Goal: Task Accomplishment & Management: Use online tool/utility

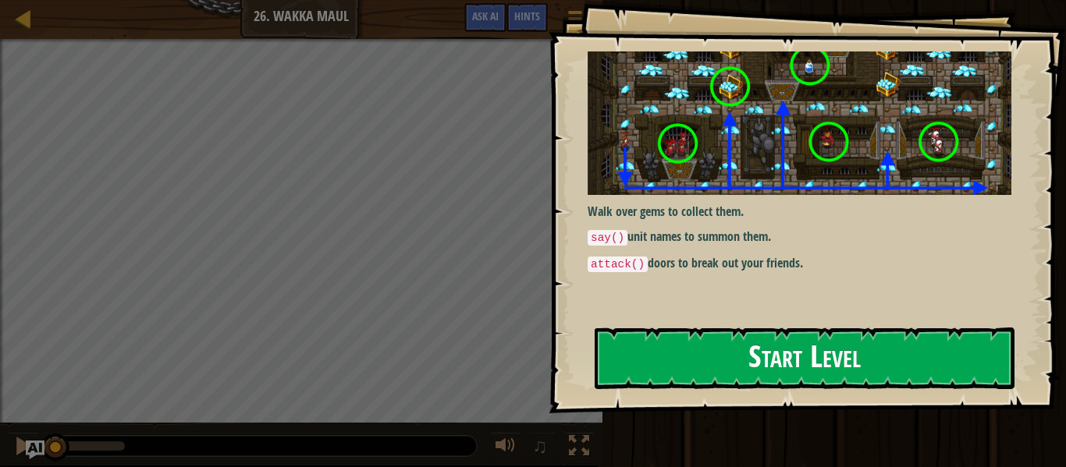
drag, startPoint x: 701, startPoint y: 285, endPoint x: 656, endPoint y: 349, distance: 78.5
click at [700, 286] on div "Walk over gems to collect them. say() unit names to summon them. attack() doors…" at bounding box center [805, 181] width 437 height 261
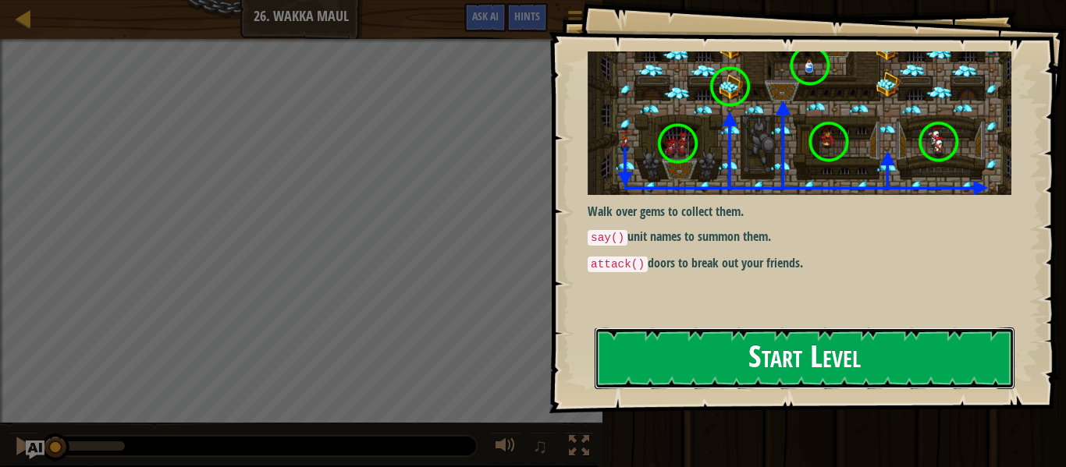
click at [658, 350] on button "Start Level" at bounding box center [804, 359] width 420 height 62
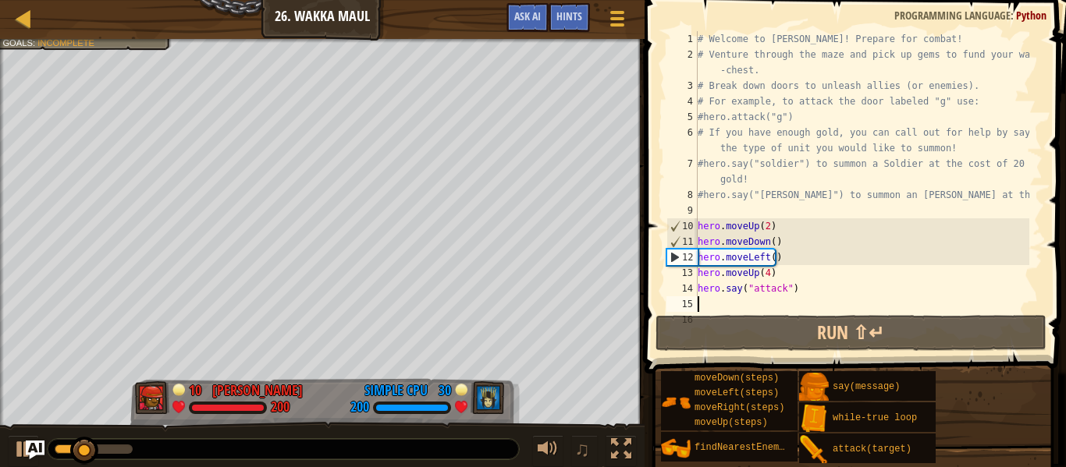
click at [734, 304] on div "# Welcome to [PERSON_NAME]! Prepare for combat! # Venture through the maze and …" at bounding box center [861, 187] width 335 height 312
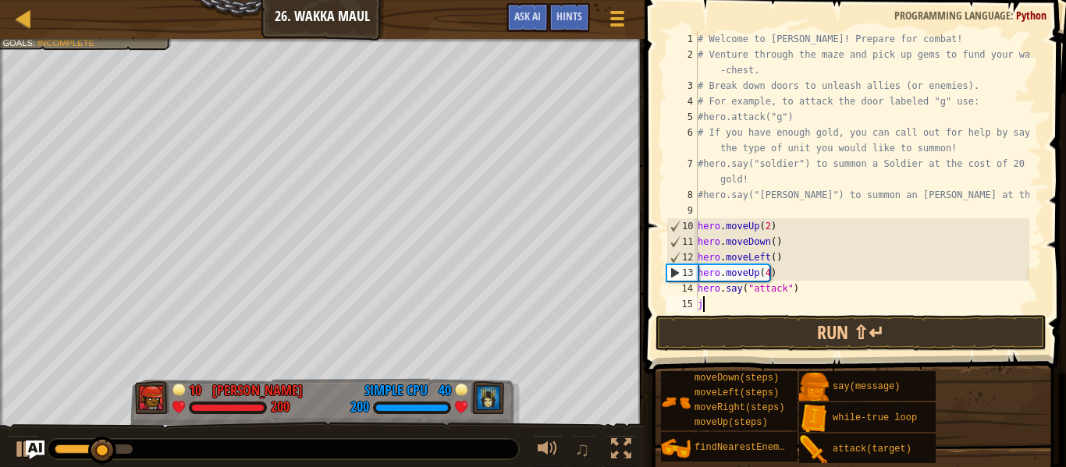
scroll to position [7, 0]
type textarea "j"
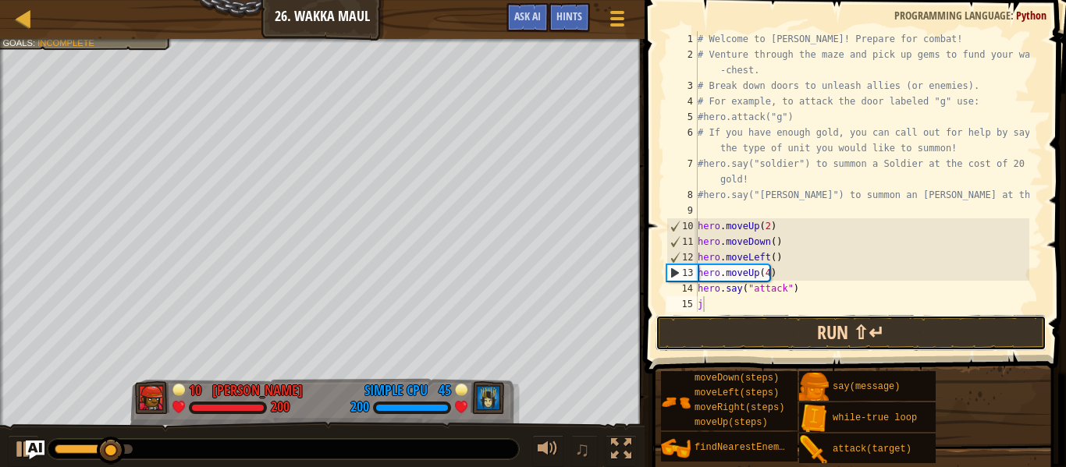
click at [712, 336] on button "Run ⇧↵" at bounding box center [850, 333] width 391 height 36
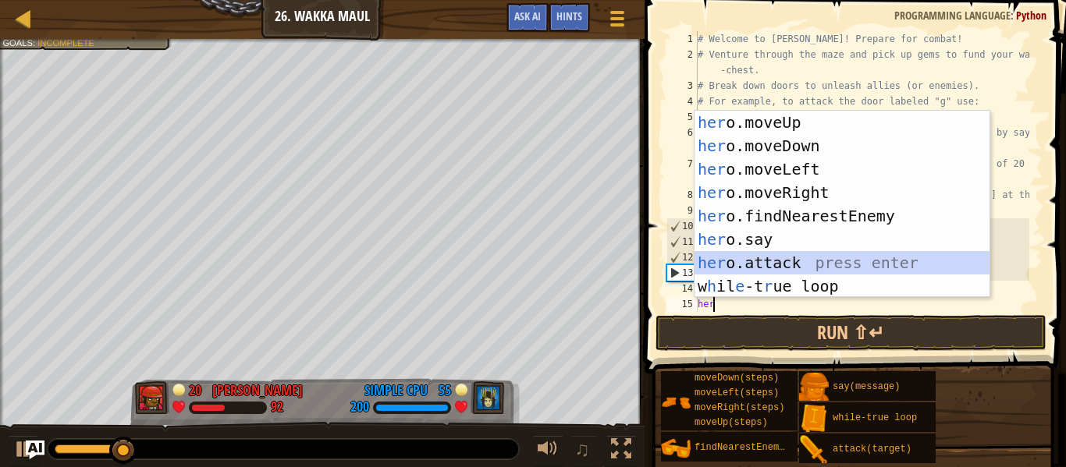
click at [775, 261] on div "her o.moveUp press enter her o.moveDown press enter her o.moveLeft press enter …" at bounding box center [841, 228] width 295 height 234
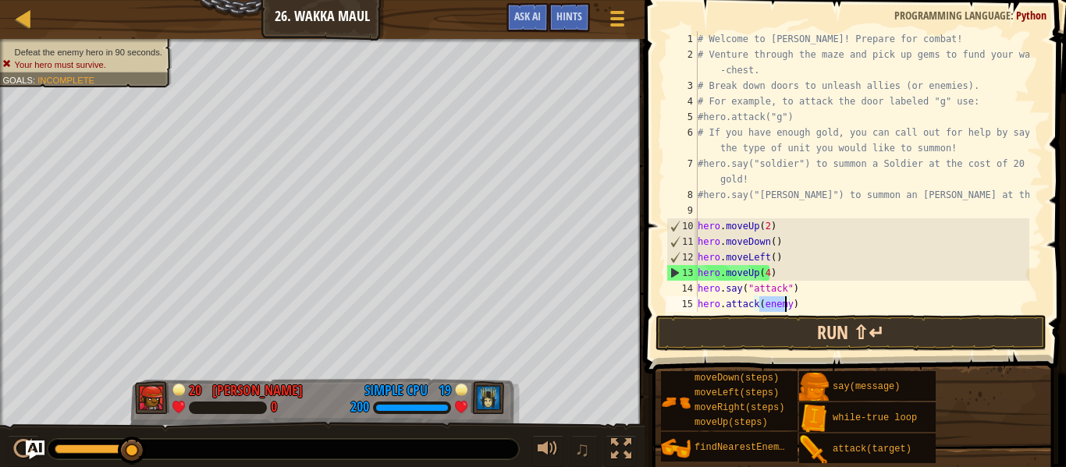
type textarea "hero.attack(enemy)"
click at [739, 337] on button "Run ⇧↵" at bounding box center [850, 333] width 391 height 36
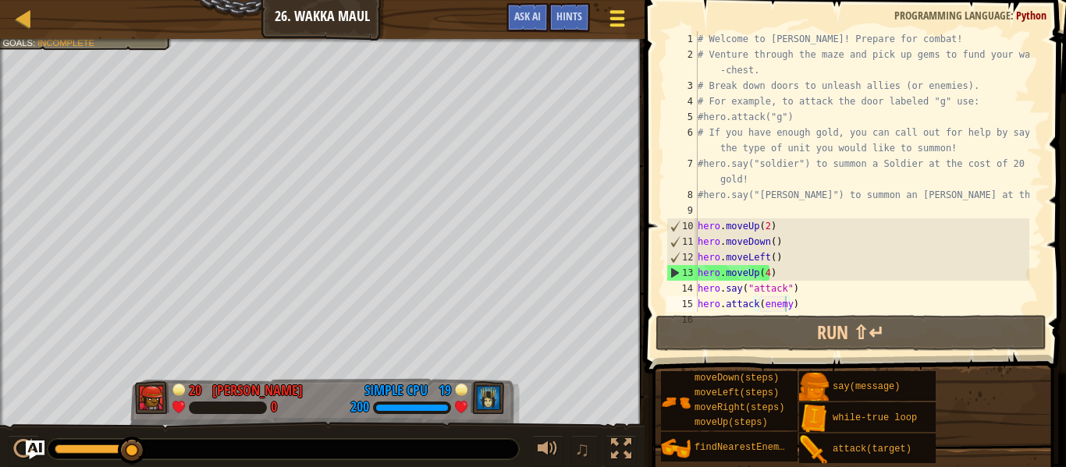
click at [619, 9] on div at bounding box center [616, 18] width 21 height 23
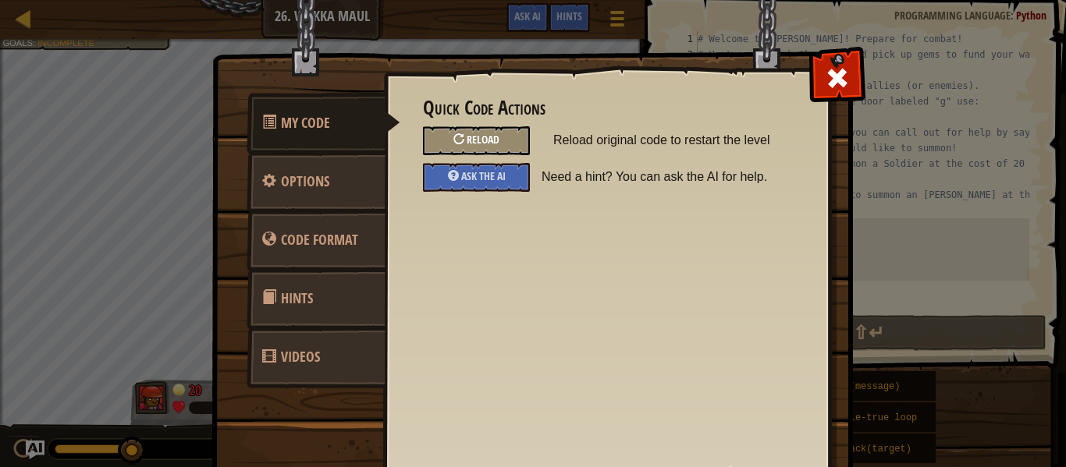
click at [481, 140] on span "Reload" at bounding box center [483, 139] width 33 height 15
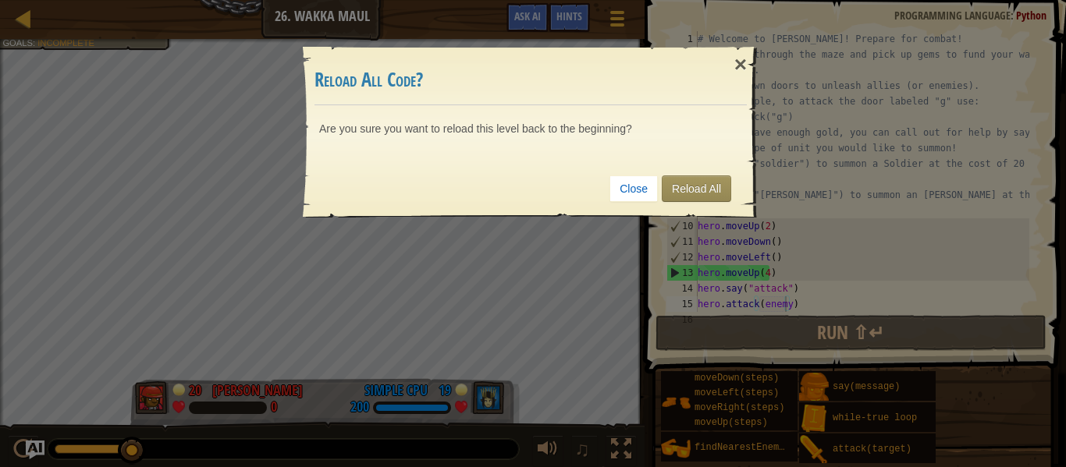
click at [712, 172] on div "Close Reload All" at bounding box center [530, 189] width 432 height 58
click at [711, 176] on link "Reload All" at bounding box center [696, 189] width 69 height 27
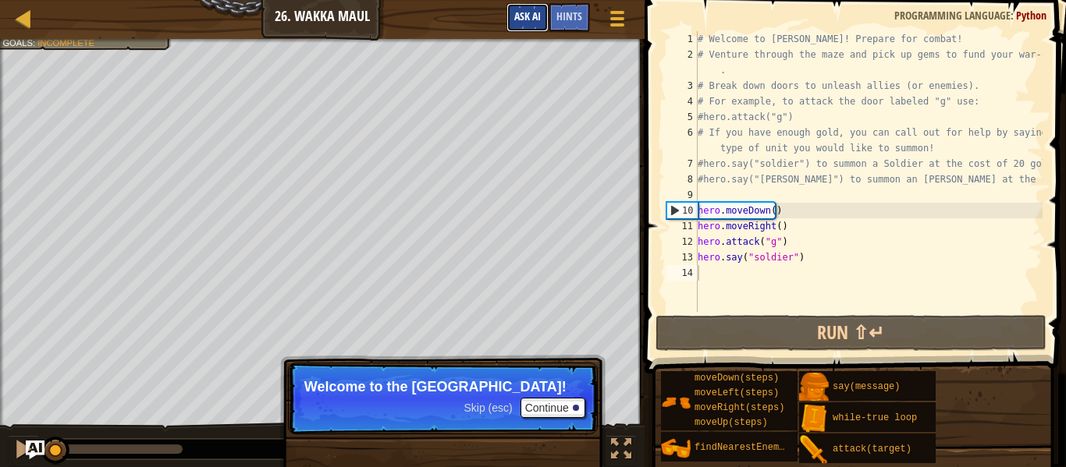
click at [530, 16] on span "Ask AI" at bounding box center [527, 16] width 27 height 15
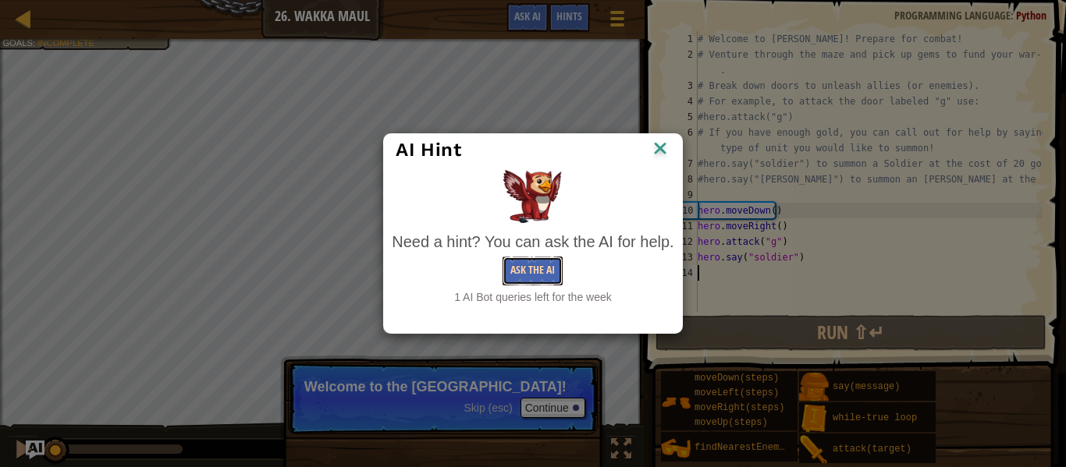
click at [532, 263] on button "Ask the AI" at bounding box center [532, 271] width 60 height 29
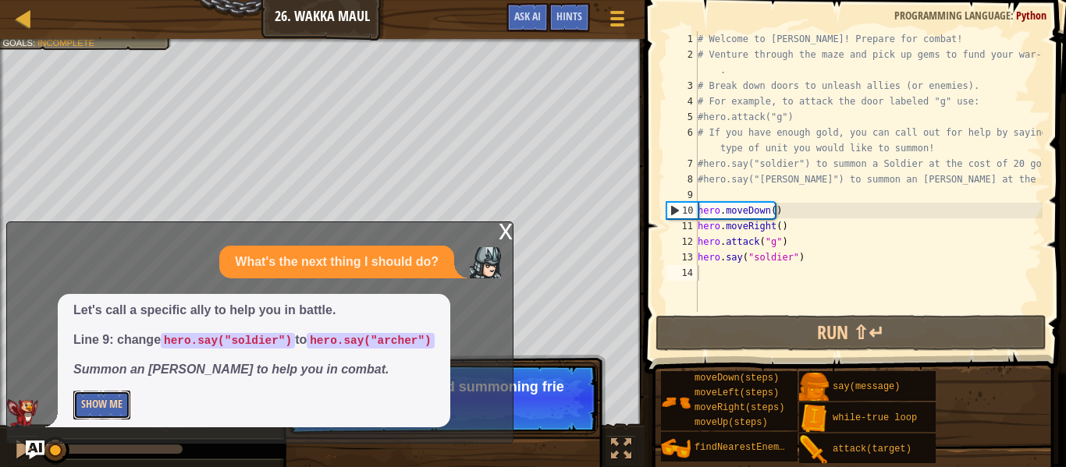
click at [112, 394] on button "Show Me" at bounding box center [101, 405] width 57 height 29
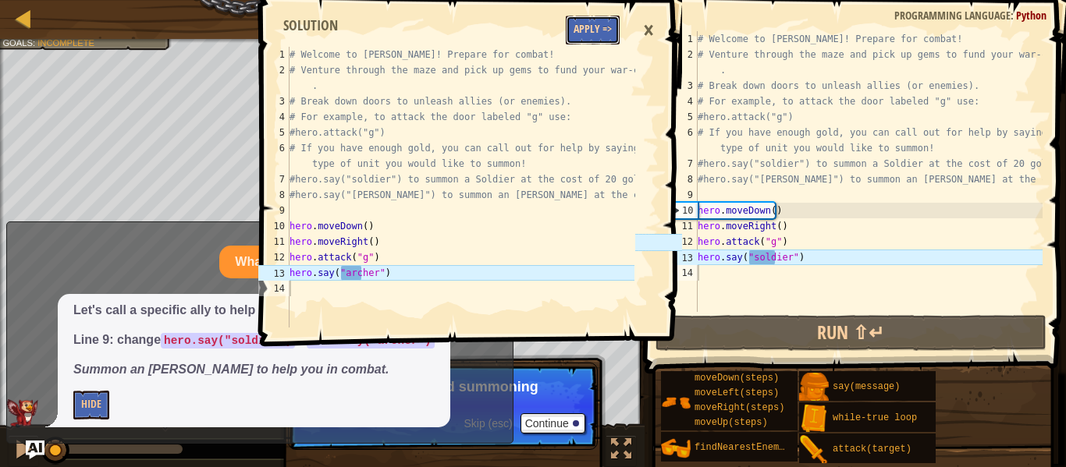
click at [605, 25] on button "Apply =>" at bounding box center [593, 30] width 54 height 29
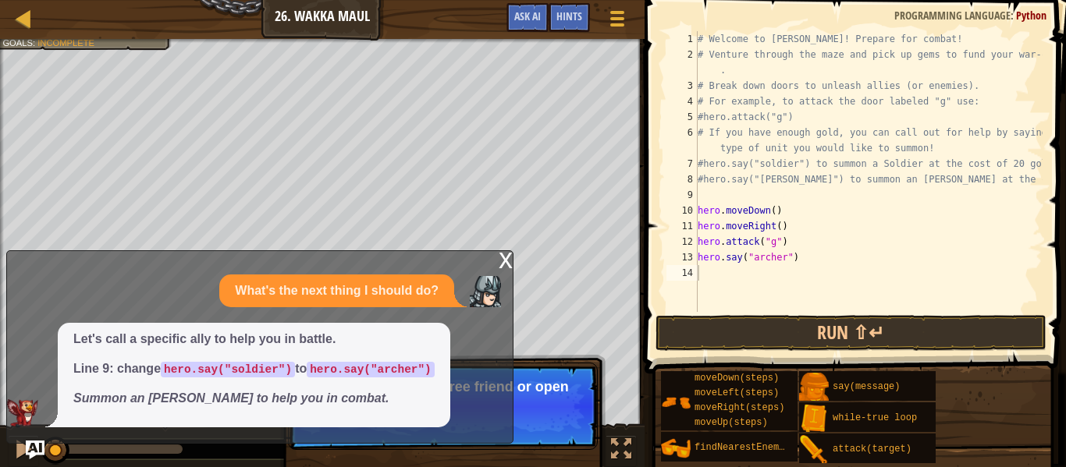
click at [510, 275] on div "x What's the next thing I should do? Let's call a specific ally to help you in …" at bounding box center [259, 346] width 507 height 193
click at [512, 261] on div "x" at bounding box center [505, 259] width 14 height 16
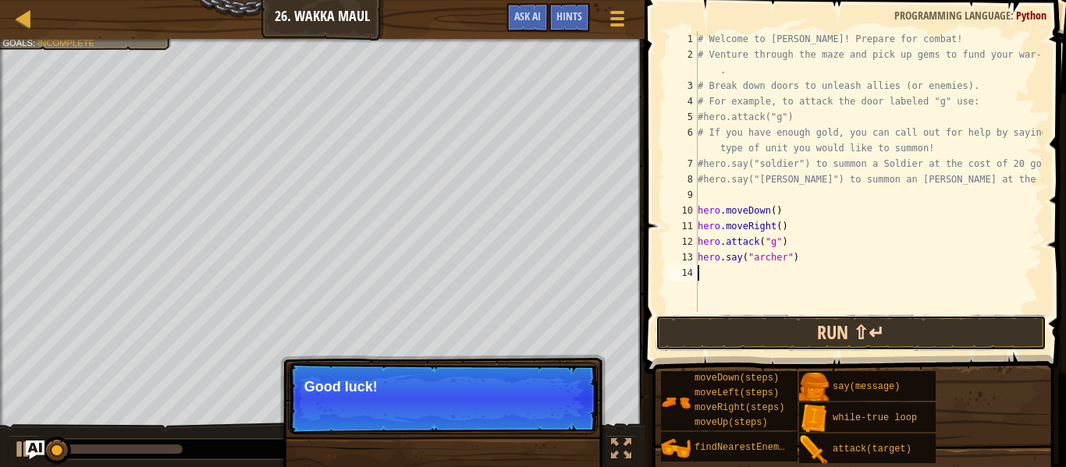
click at [688, 325] on button "Run ⇧↵" at bounding box center [850, 333] width 391 height 36
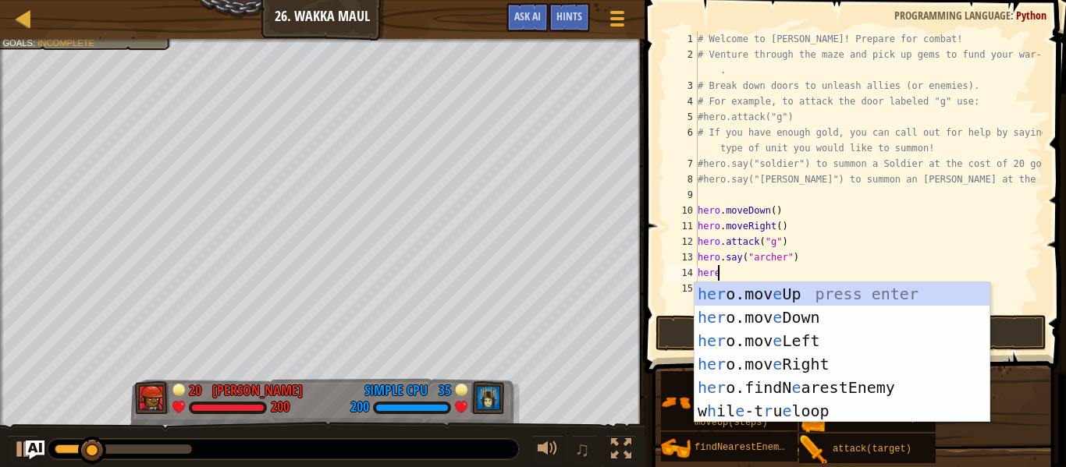
type textarea "here"
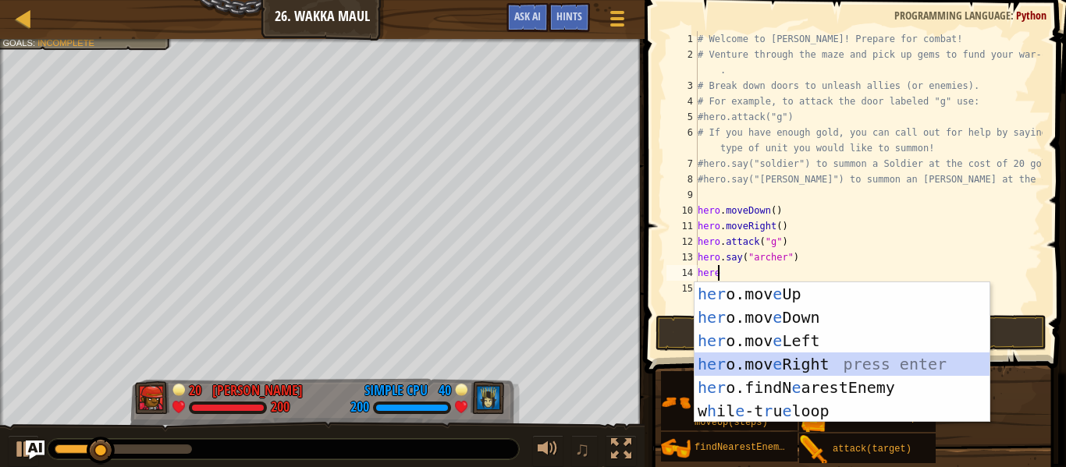
click at [774, 360] on div "her o.mov e Up press enter her o.mov e Down press enter her o.mov e Left press …" at bounding box center [841, 375] width 295 height 187
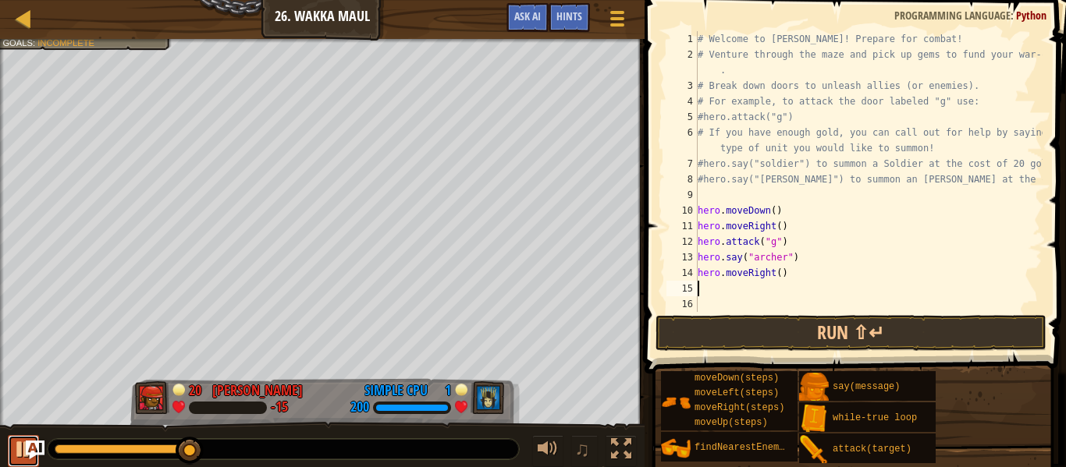
click at [15, 443] on button at bounding box center [23, 451] width 31 height 32
click at [16, 448] on div at bounding box center [23, 449] width 20 height 20
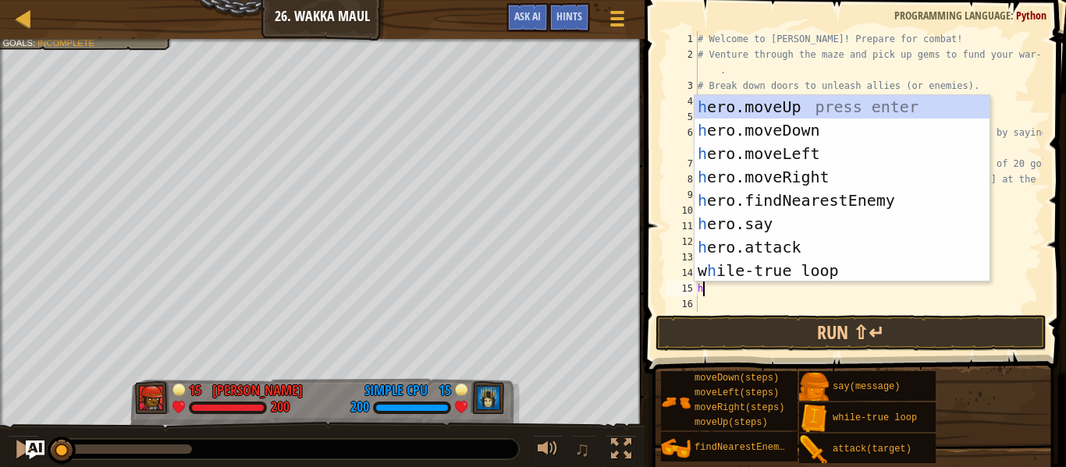
click at [1030, 222] on div "# Welcome to [PERSON_NAME]! Prepare for combat! # Venture through the maze and …" at bounding box center [868, 187] width 348 height 312
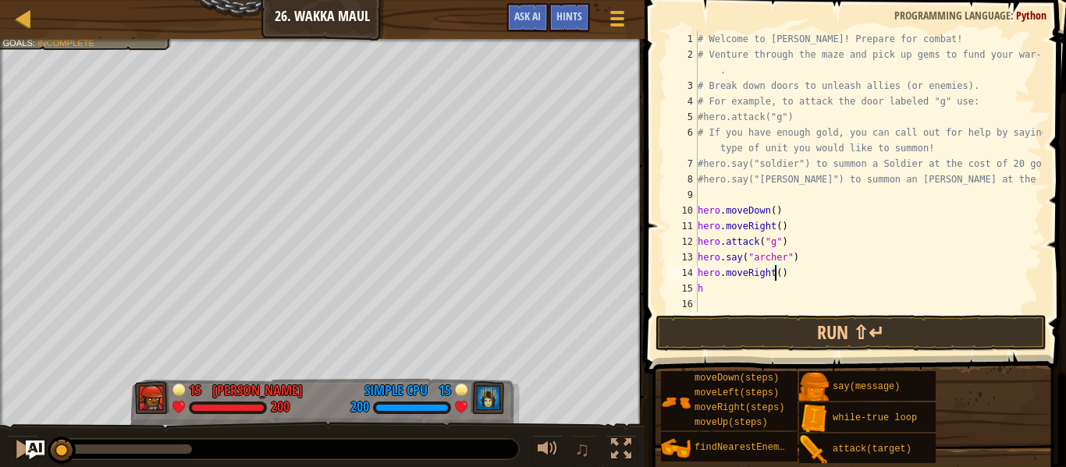
click at [775, 274] on div "# Welcome to [PERSON_NAME]! Prepare for combat! # Venture through the maze and …" at bounding box center [868, 187] width 348 height 312
click at [753, 323] on button "Run ⇧↵" at bounding box center [850, 333] width 391 height 36
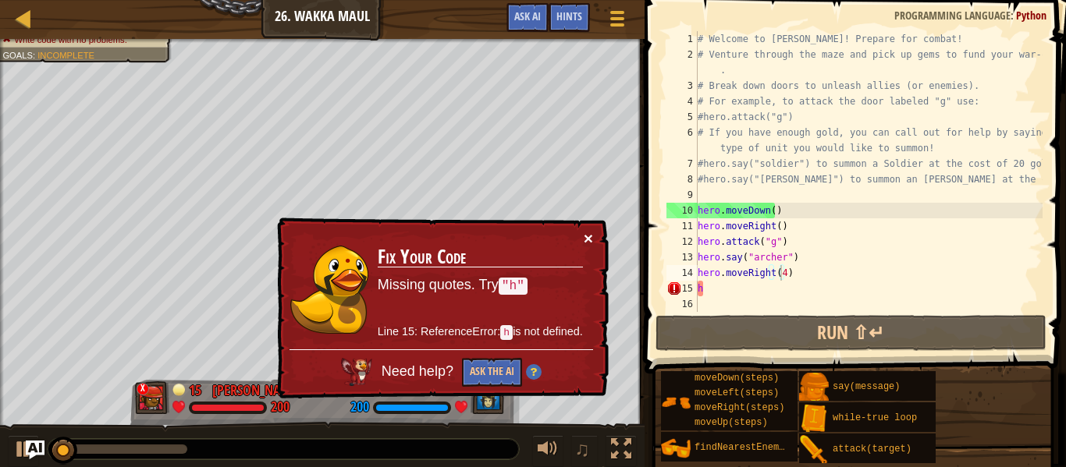
click at [589, 236] on button "×" at bounding box center [588, 238] width 9 height 16
click at [592, 230] on button "×" at bounding box center [588, 238] width 9 height 16
click at [590, 236] on button "×" at bounding box center [588, 238] width 9 height 16
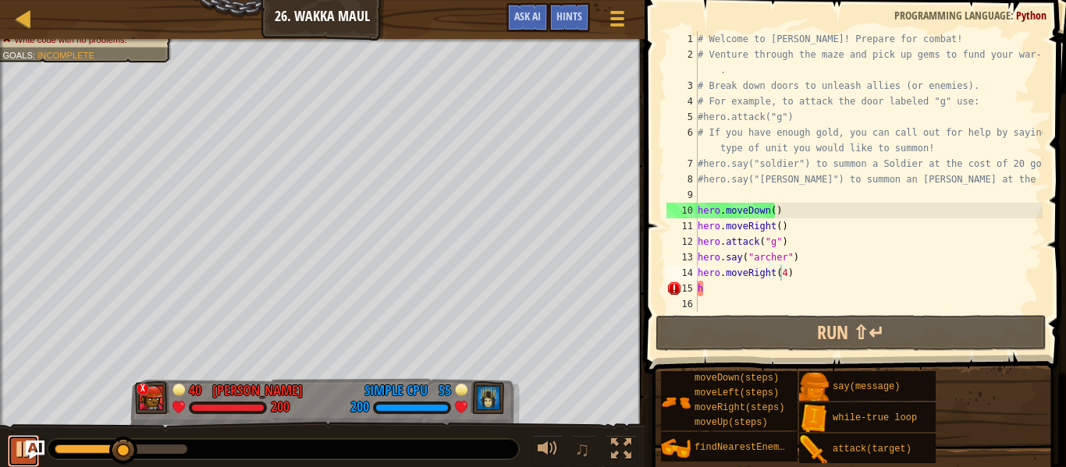
drag, startPoint x: 20, startPoint y: 442, endPoint x: 14, endPoint y: 435, distance: 9.4
click at [16, 439] on div at bounding box center [23, 449] width 20 height 20
click at [713, 293] on div "# Welcome to [PERSON_NAME]! Prepare for combat! # Venture through the maze and …" at bounding box center [868, 187] width 348 height 312
type textarea "h"
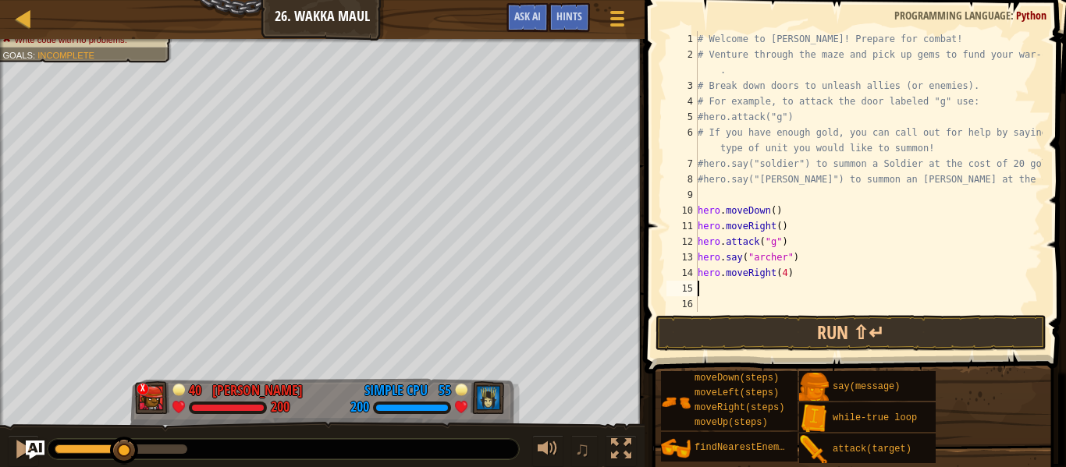
type textarea "h"
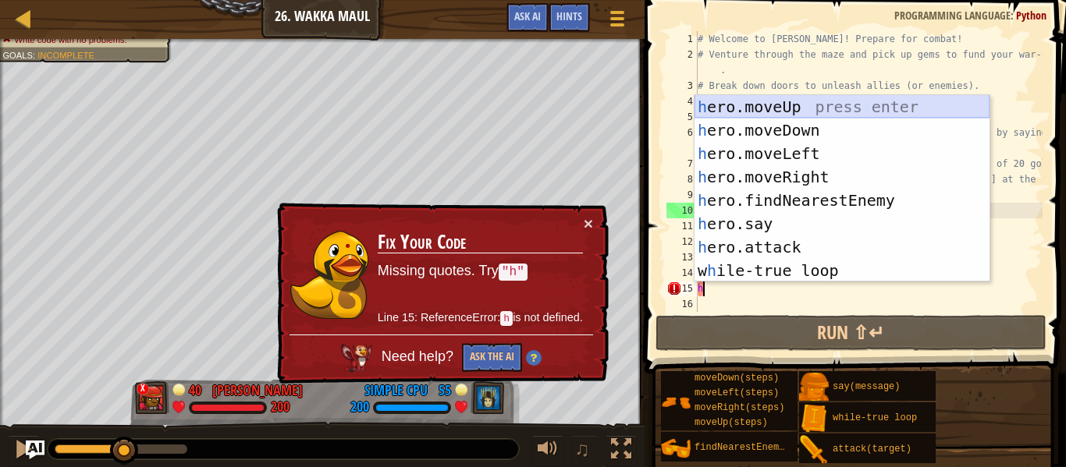
click at [776, 104] on div "h ero.moveUp press enter h ero.moveDown press enter h ero.moveLeft press enter …" at bounding box center [841, 212] width 295 height 234
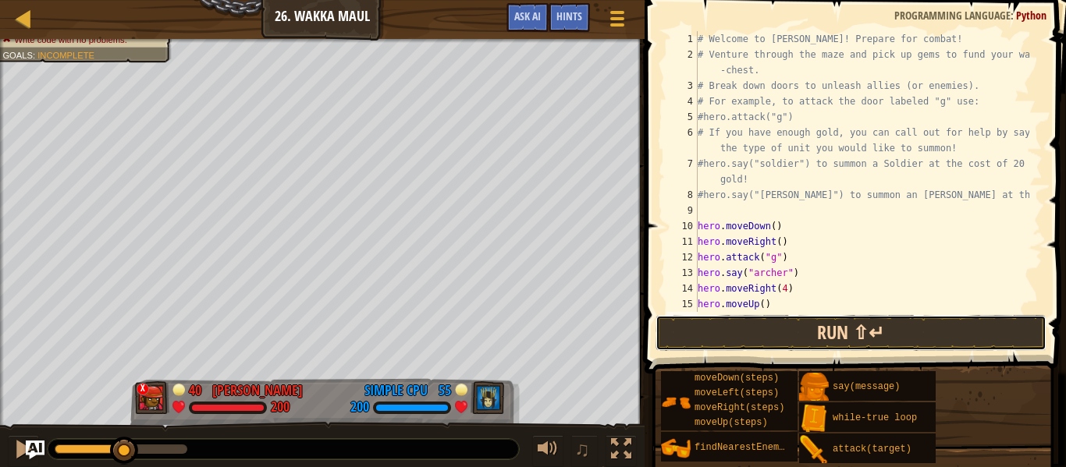
click at [768, 328] on button "Run ⇧↵" at bounding box center [850, 333] width 391 height 36
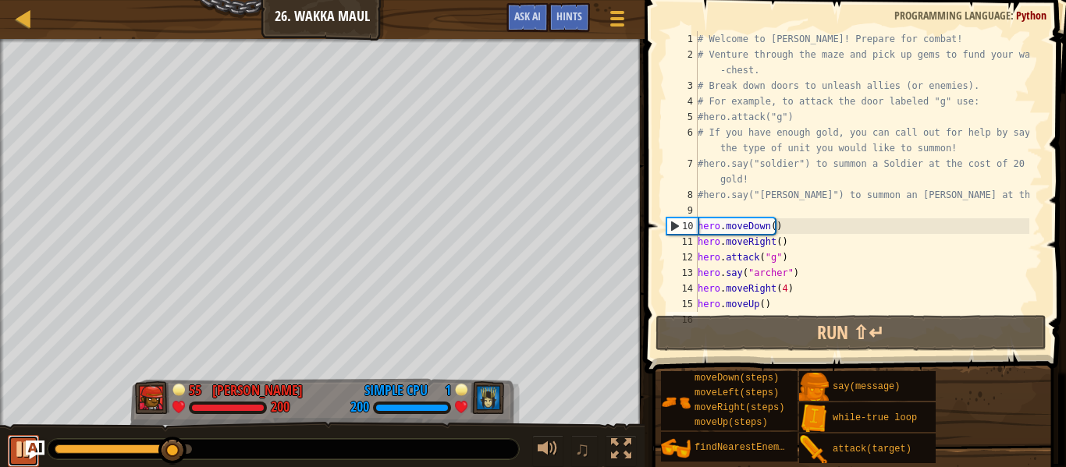
click at [14, 441] on div at bounding box center [23, 449] width 20 height 20
click at [756, 300] on div "# Welcome to [PERSON_NAME]! Prepare for combat! # Venture through the maze and …" at bounding box center [861, 187] width 335 height 312
click at [757, 302] on div "# Welcome to [PERSON_NAME]! Prepare for combat! # Venture through the maze and …" at bounding box center [861, 187] width 335 height 312
type textarea "hero.moveUp(2)"
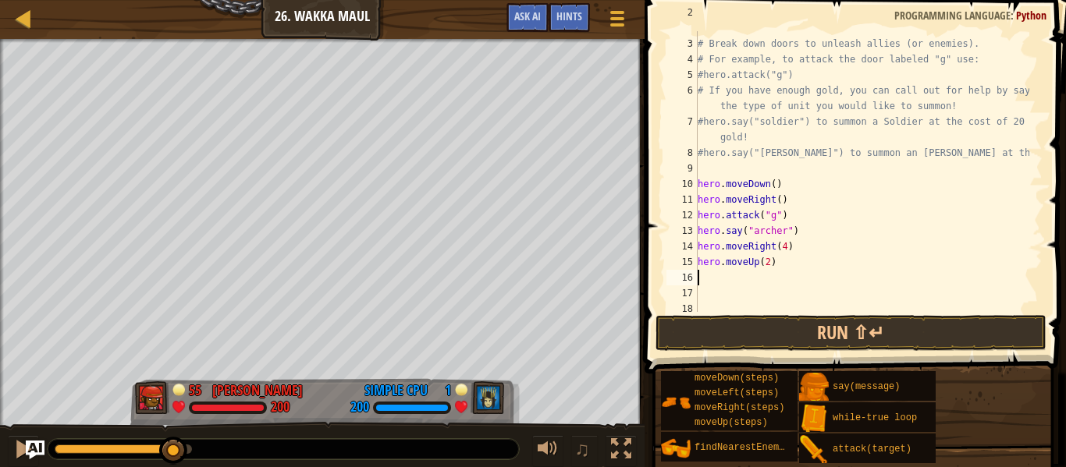
scroll to position [22, 0]
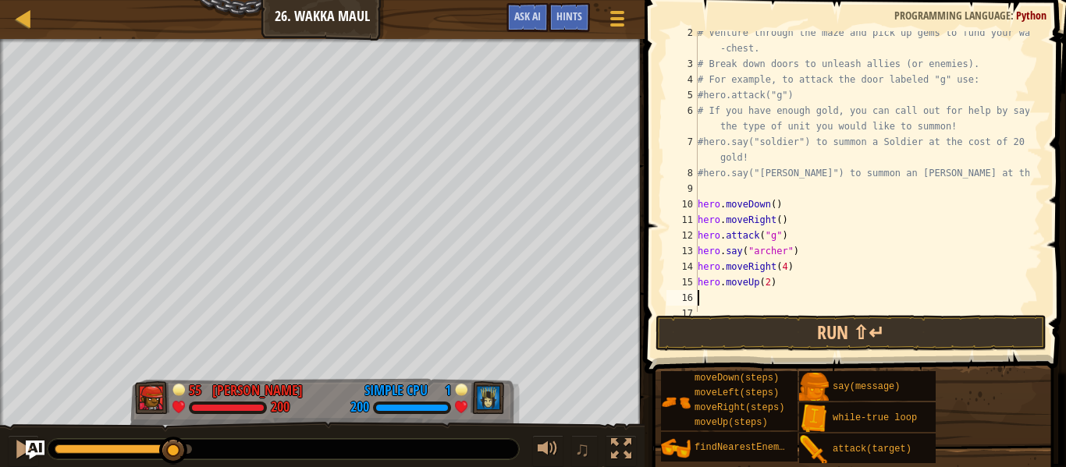
type textarea "h"
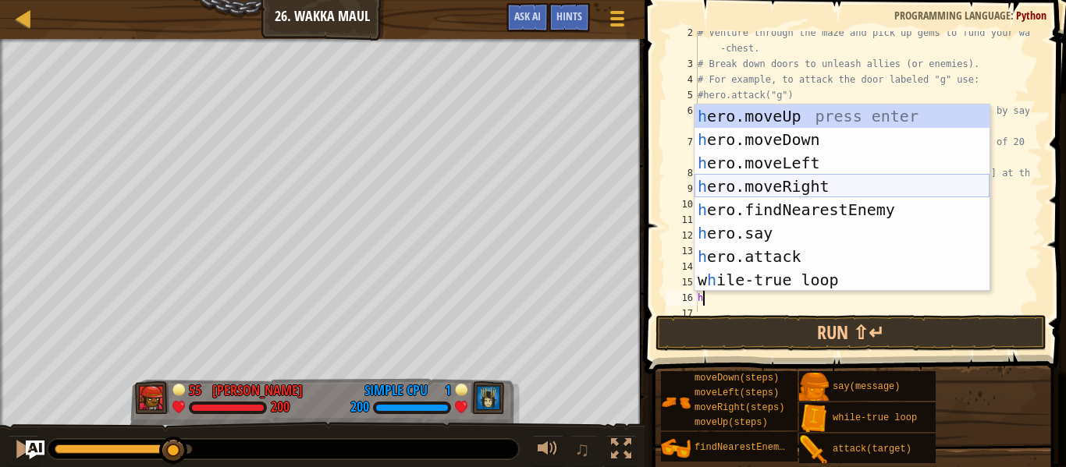
click at [747, 186] on div "h ero.moveUp press enter h ero.moveDown press enter h ero.moveLeft press enter …" at bounding box center [841, 222] width 295 height 234
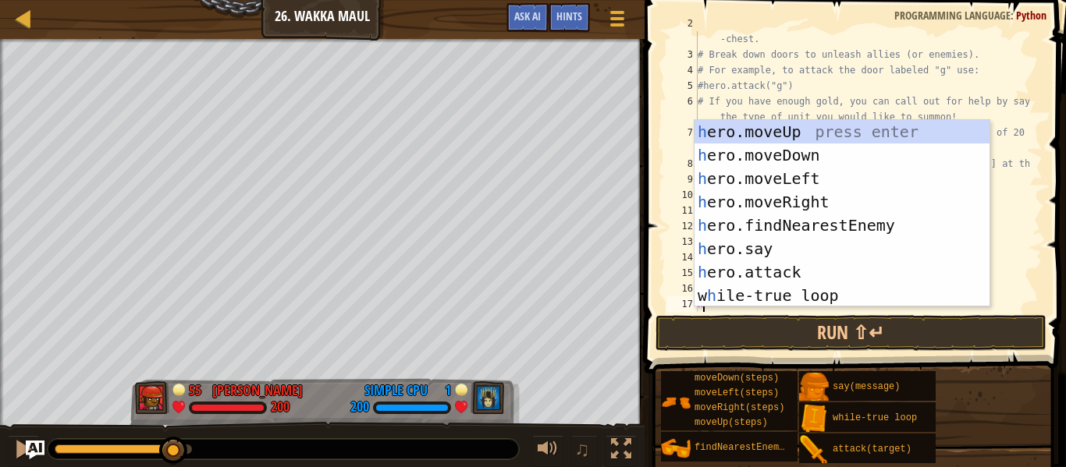
scroll to position [31, 0]
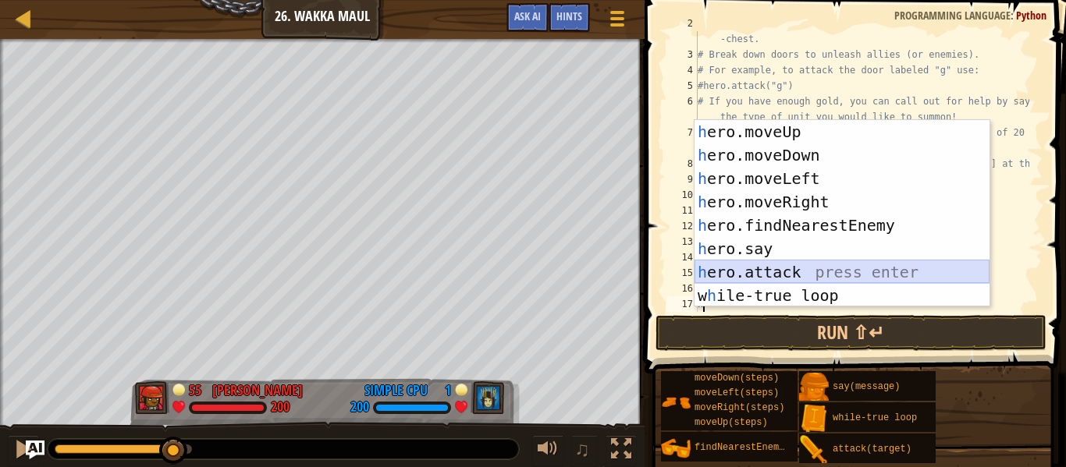
click at [733, 268] on div "h ero.moveUp press enter h ero.moveDown press enter h ero.moveLeft press enter …" at bounding box center [841, 237] width 295 height 234
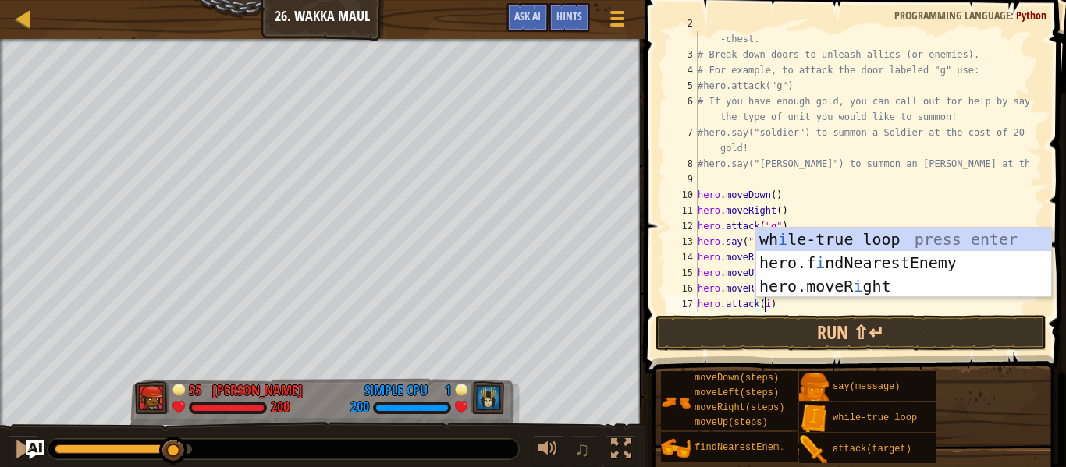
scroll to position [7, 5]
drag, startPoint x: 820, startPoint y: 334, endPoint x: 830, endPoint y: 331, distance: 10.6
click at [829, 332] on button "Run ⇧↵" at bounding box center [850, 333] width 391 height 36
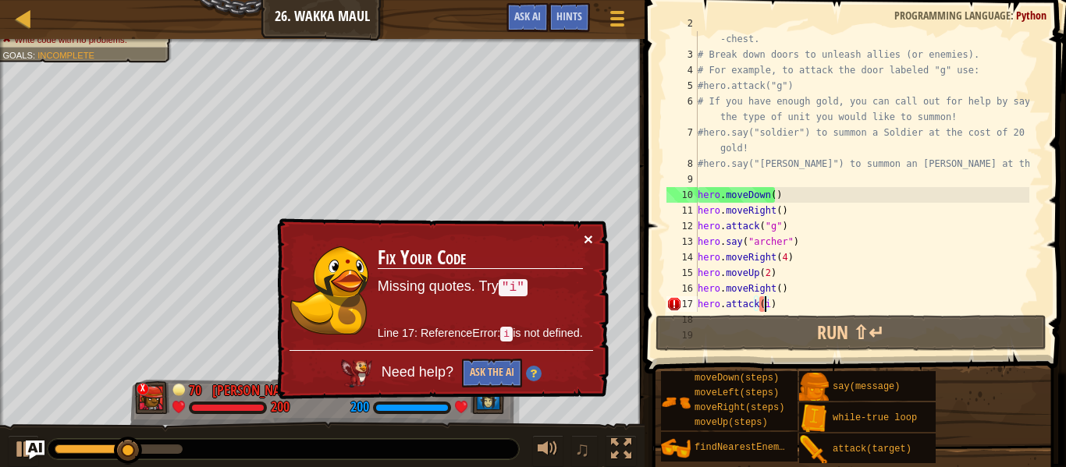
click at [585, 238] on button "×" at bounding box center [588, 239] width 9 height 16
click at [466, 376] on button "Ask the AI" at bounding box center [492, 373] width 60 height 29
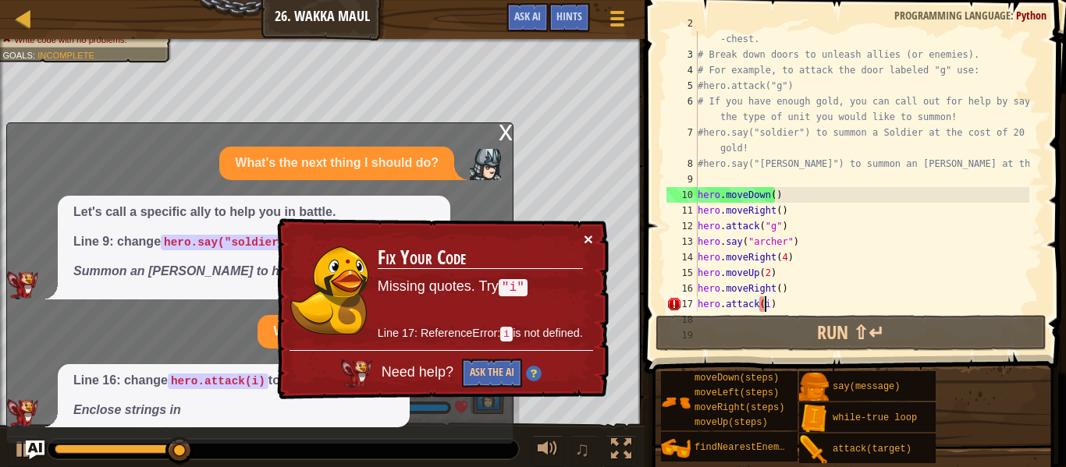
click at [588, 233] on button "×" at bounding box center [588, 239] width 9 height 16
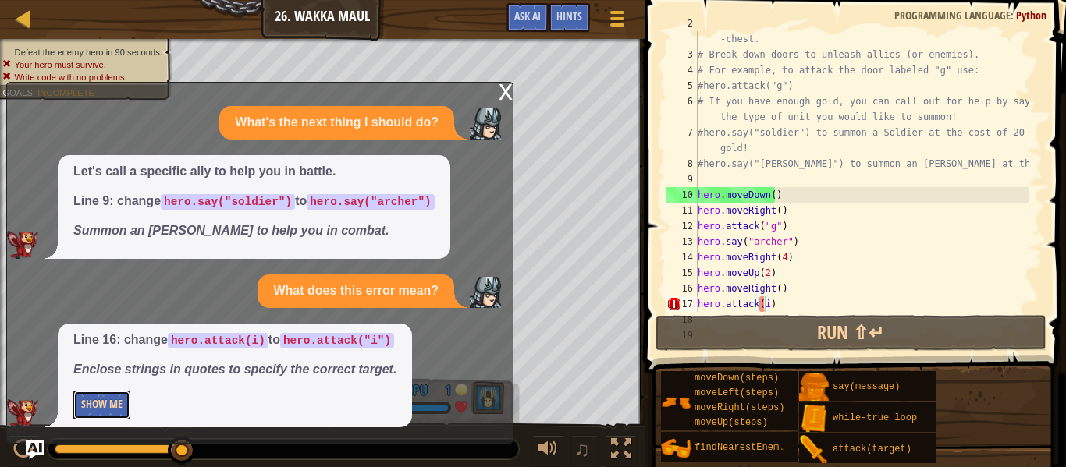
click at [120, 396] on button "Show Me" at bounding box center [101, 405] width 57 height 29
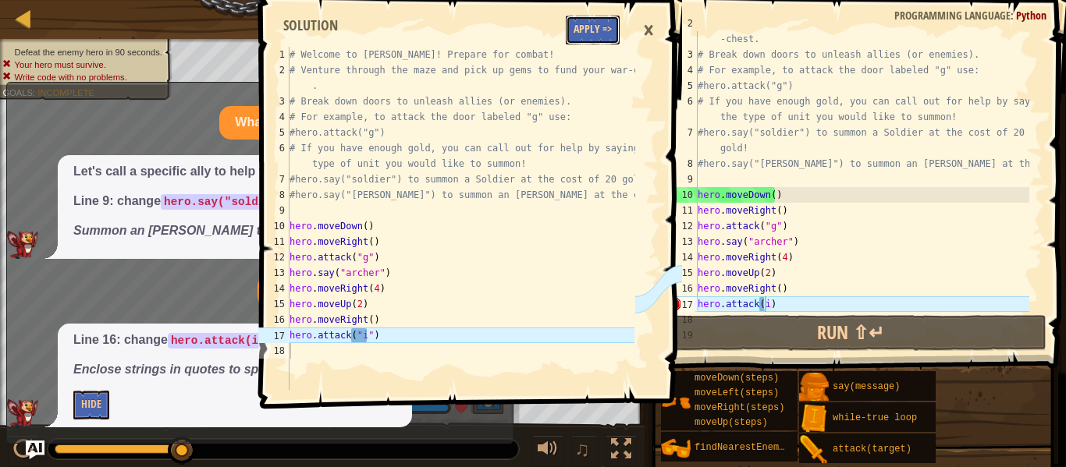
click at [593, 18] on button "Apply =>" at bounding box center [593, 30] width 54 height 29
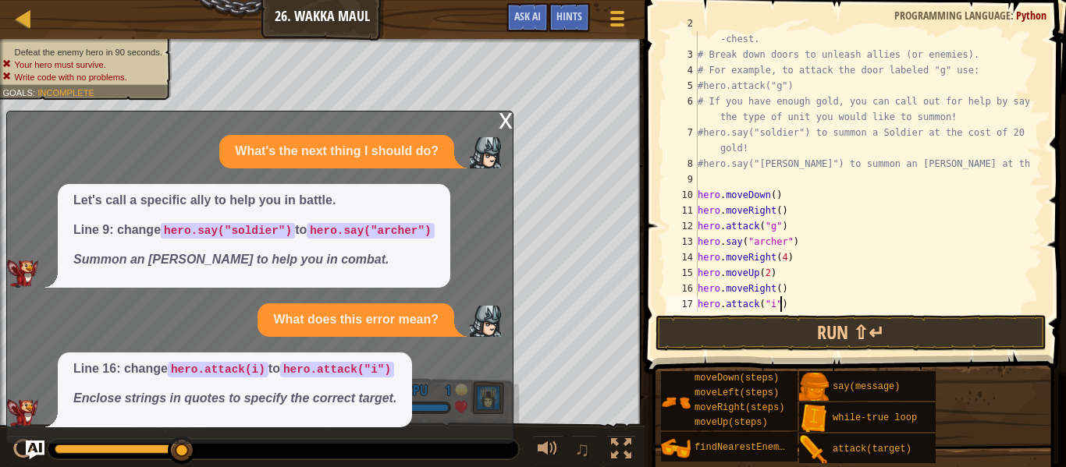
drag, startPoint x: 817, startPoint y: 303, endPoint x: 804, endPoint y: 307, distance: 13.1
click at [805, 307] on div "# Venture through the maze and pick up gems to fund your war -chest. # Break do…" at bounding box center [861, 180] width 335 height 328
click at [788, 332] on button "Run ⇧↵" at bounding box center [850, 333] width 391 height 36
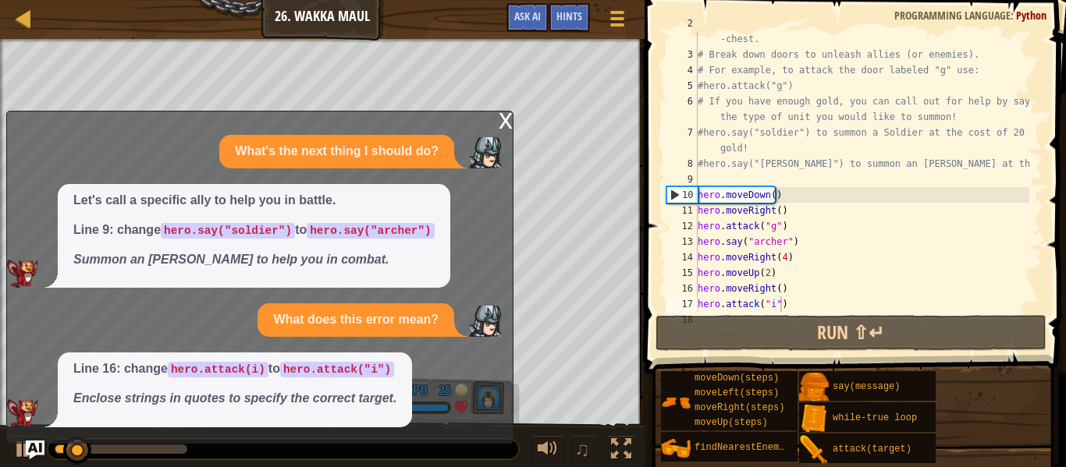
click at [496, 119] on div "x What's the next thing I should do? Let's call a specific ally to help you in …" at bounding box center [259, 277] width 507 height 333
click at [506, 117] on div "x" at bounding box center [505, 120] width 14 height 16
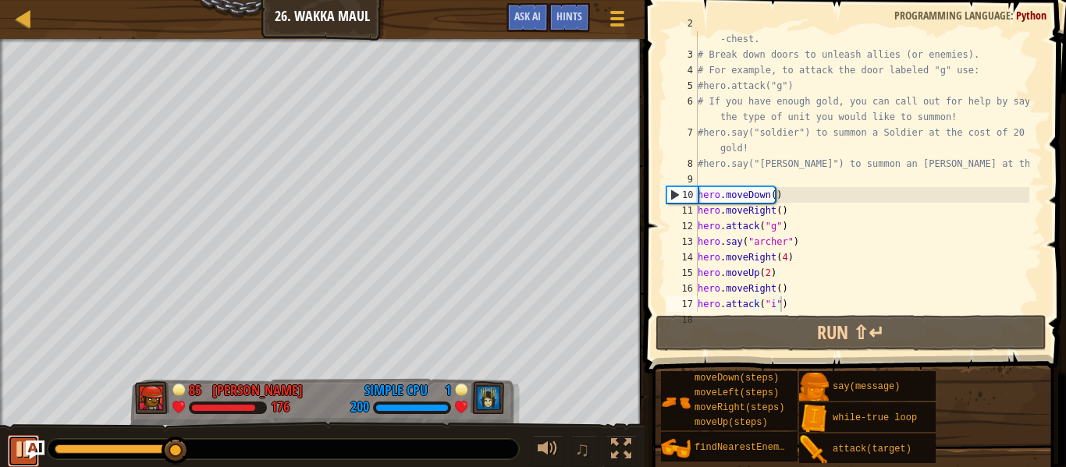
click at [23, 451] on div at bounding box center [23, 449] width 20 height 20
click at [767, 275] on div "# Venture through the maze and pick up gems to fund your war -chest. # Break do…" at bounding box center [861, 180] width 335 height 328
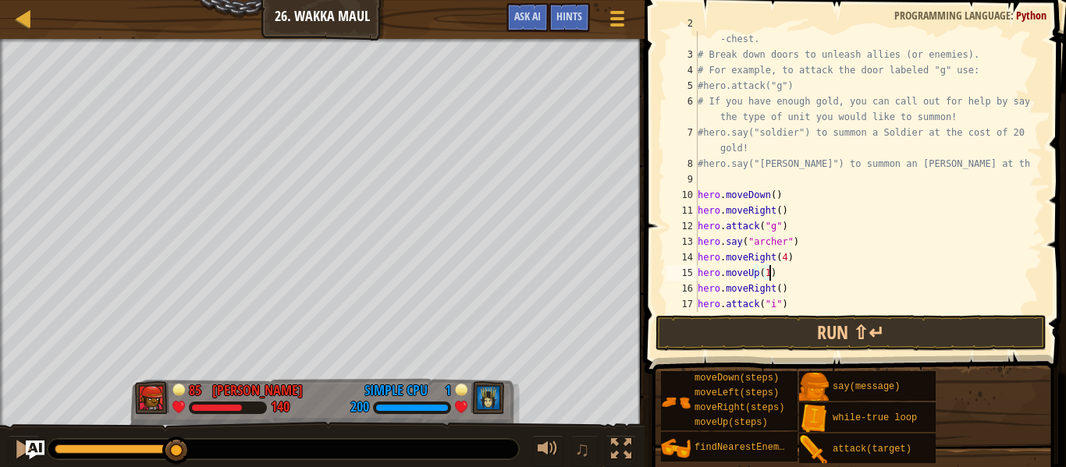
click at [722, 301] on div "# Venture through the maze and pick up gems to fund your war -chest. # Break do…" at bounding box center [861, 180] width 335 height 328
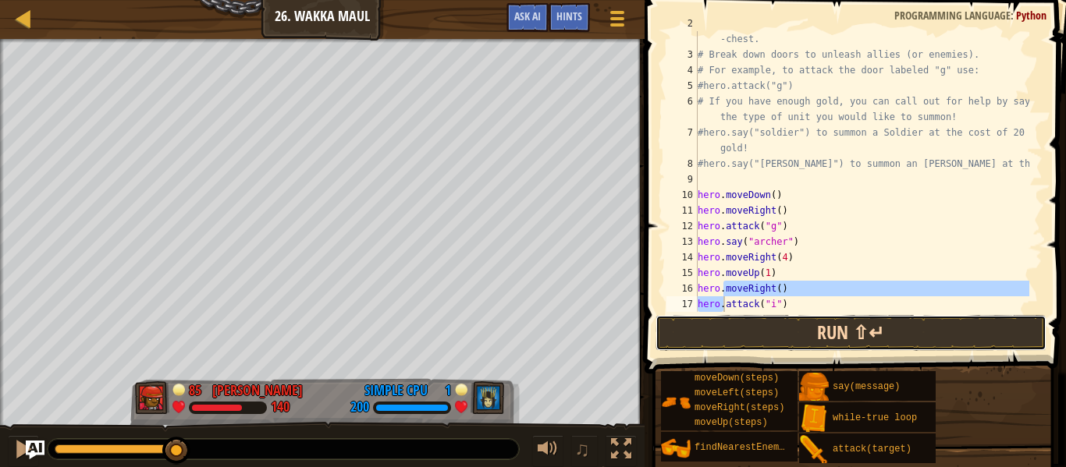
click at [732, 322] on button "Run ⇧↵" at bounding box center [850, 333] width 391 height 36
type textarea "hero.attack("i")"
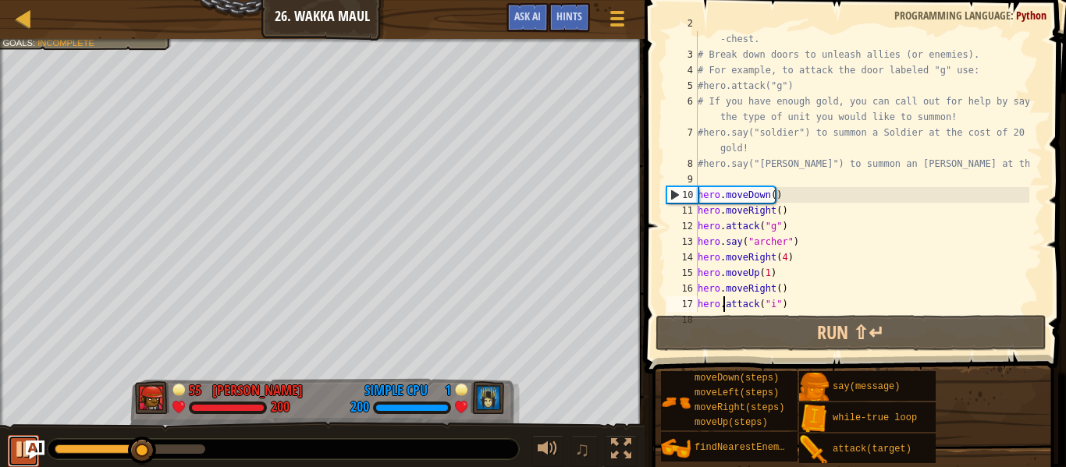
click at [12, 442] on button at bounding box center [23, 451] width 31 height 32
click at [809, 317] on button "Run ⇧↵" at bounding box center [850, 333] width 391 height 36
click at [705, 314] on span at bounding box center [857, 165] width 434 height 420
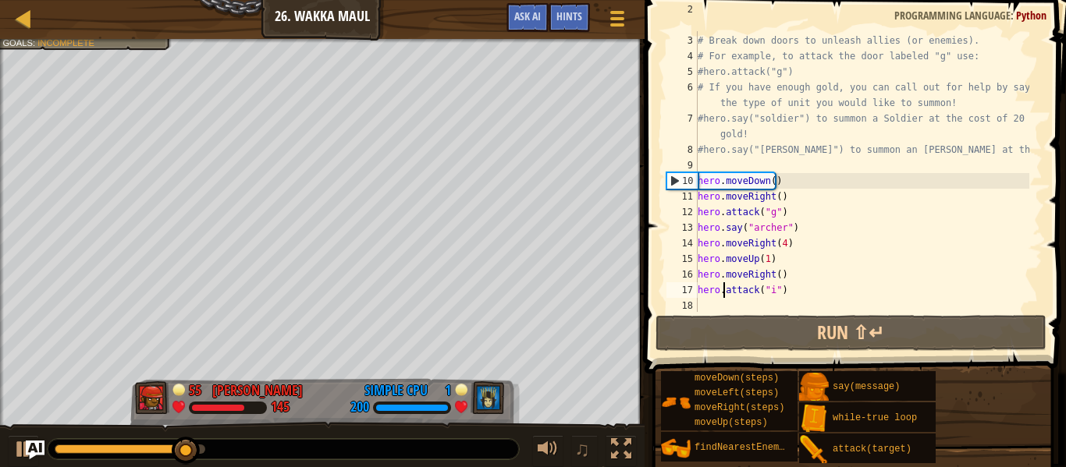
scroll to position [41, 0]
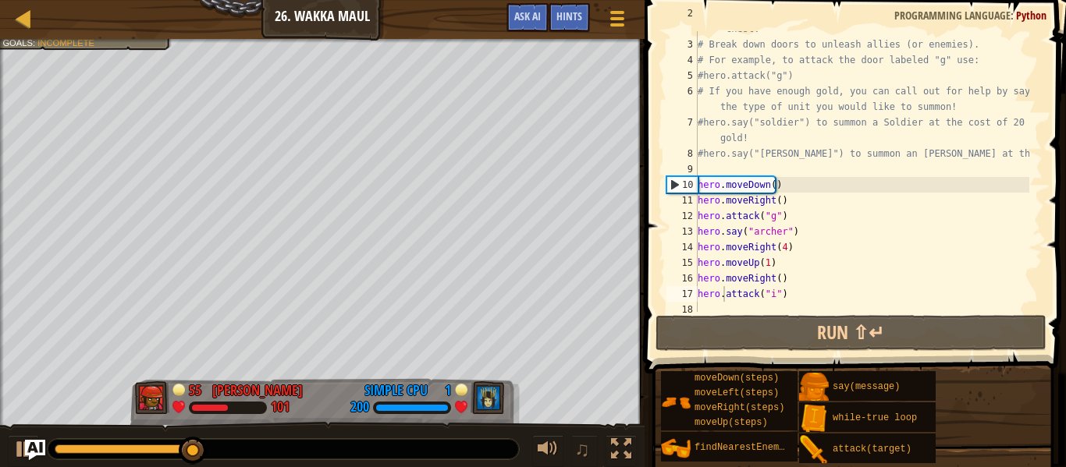
click at [27, 456] on img "Ask AI" at bounding box center [35, 450] width 20 height 20
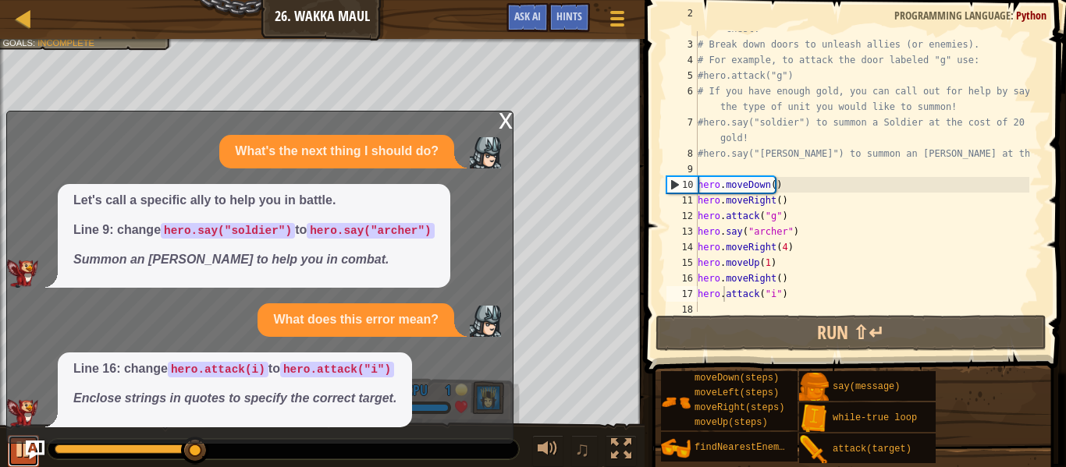
click at [16, 455] on div at bounding box center [23, 449] width 20 height 20
click at [27, 447] on img "Ask AI" at bounding box center [35, 450] width 20 height 20
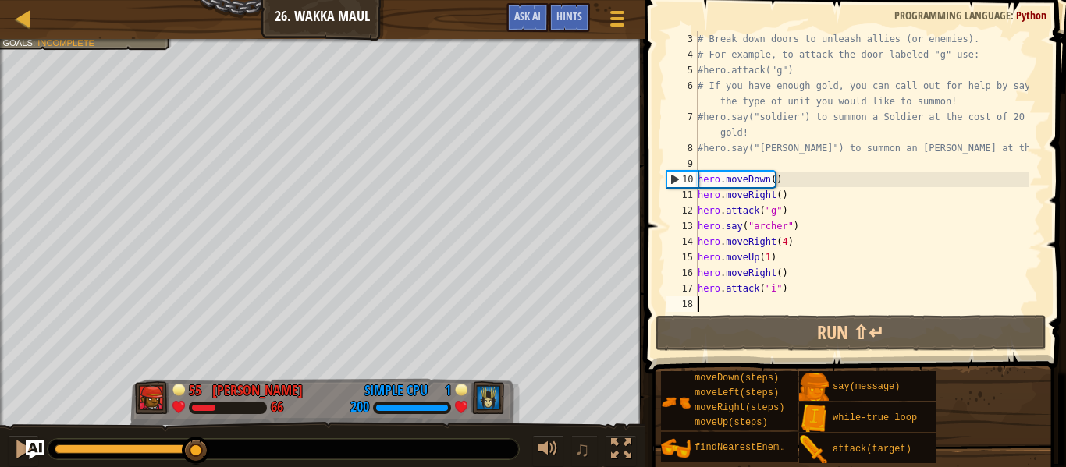
scroll to position [47, 0]
click at [697, 309] on div "# Break down doors to unleash allies (or enemies). # For example, to attack the…" at bounding box center [861, 187] width 335 height 312
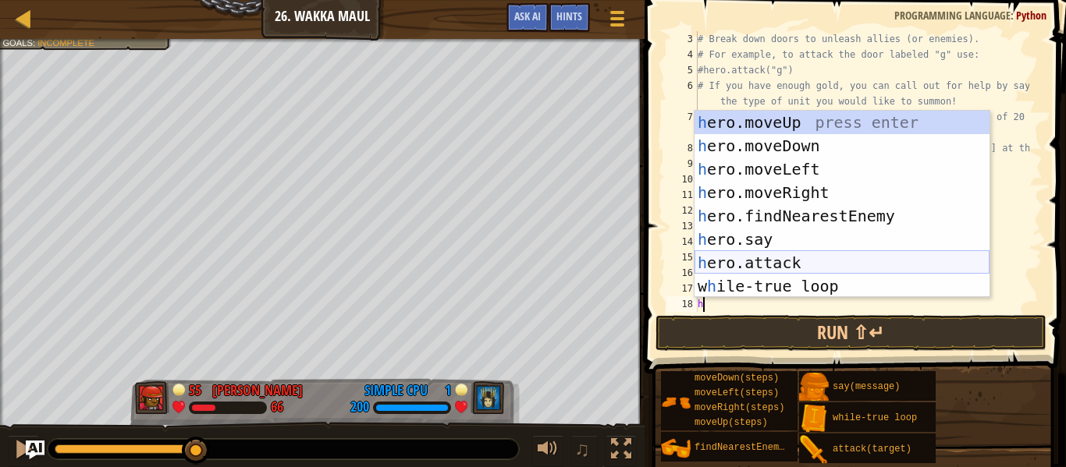
click at [745, 257] on div "h ero.moveUp press enter h ero.moveDown press enter h ero.moveLeft press enter …" at bounding box center [841, 228] width 295 height 234
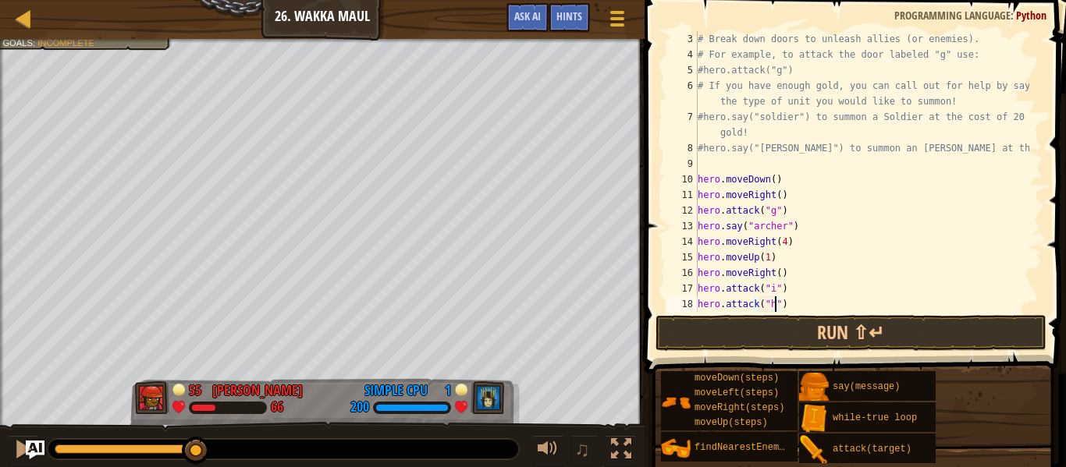
scroll to position [7, 6]
type textarea "hero.attack("h"))"
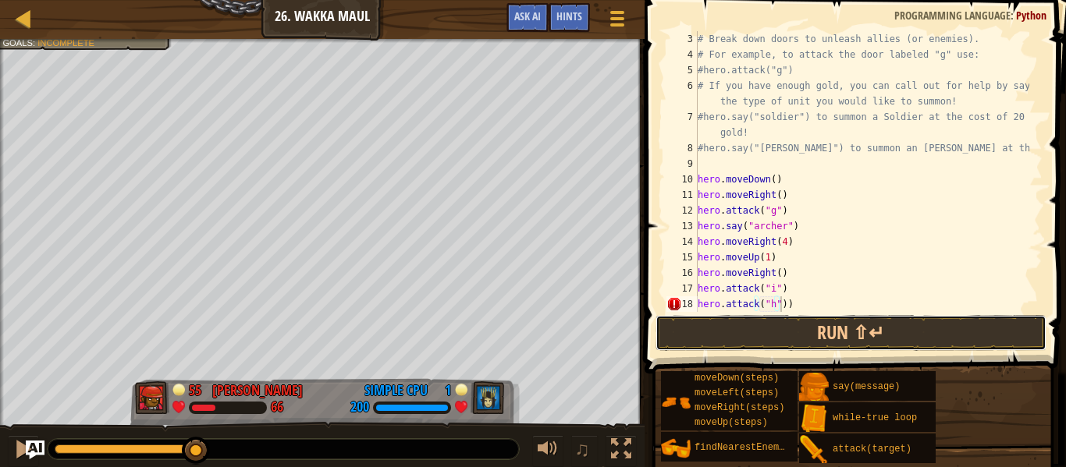
drag, startPoint x: 708, startPoint y: 316, endPoint x: 690, endPoint y: 314, distance: 17.3
click at [690, 314] on div "hero.attack("h")) 3 4 5 6 7 8 9 10 11 12 13 14 15 16 17 18 19 # Break down door…" at bounding box center [853, 218] width 426 height 420
click at [693, 333] on button "Run ⇧↵" at bounding box center [850, 333] width 391 height 36
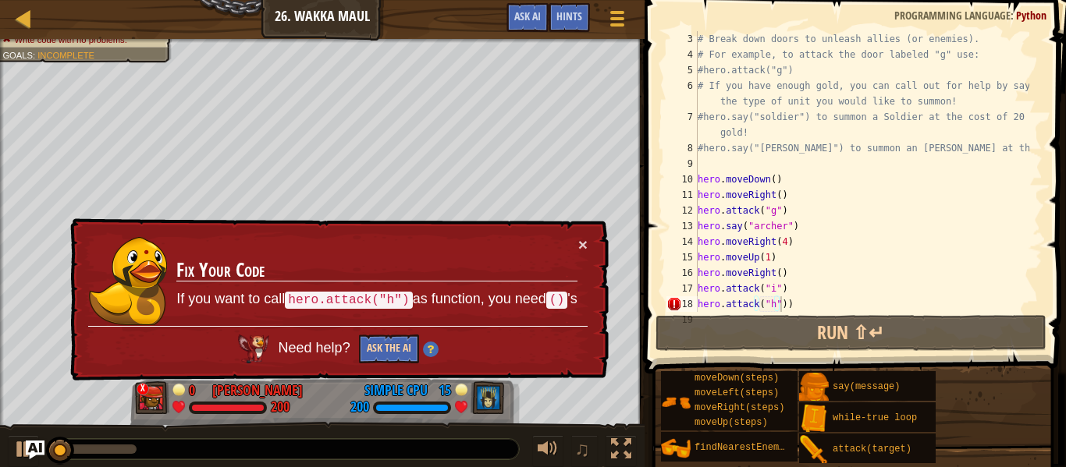
drag, startPoint x: 386, startPoint y: 338, endPoint x: 383, endPoint y: 347, distance: 9.9
click at [383, 347] on div "Need help? Ask the AI" at bounding box center [337, 344] width 499 height 37
click at [383, 348] on button "Ask the AI" at bounding box center [389, 349] width 60 height 29
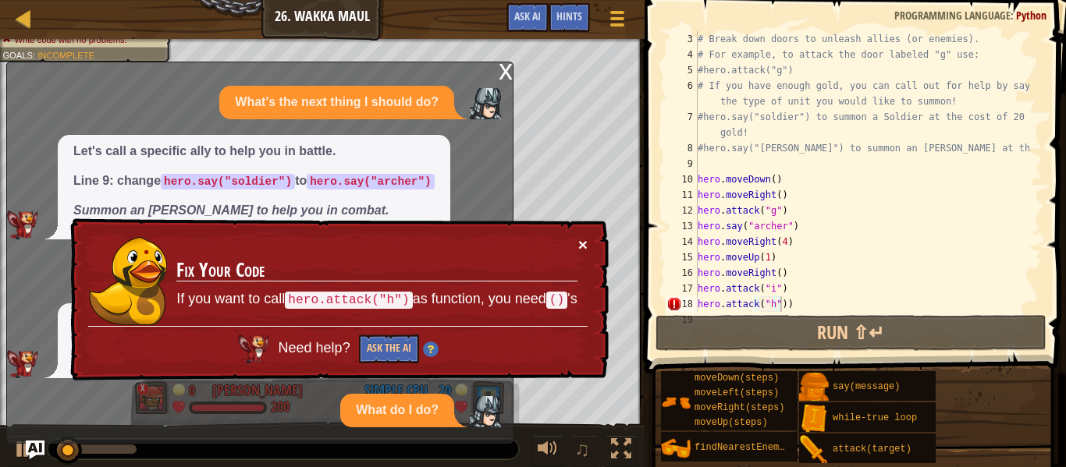
click at [587, 243] on button "×" at bounding box center [582, 244] width 9 height 16
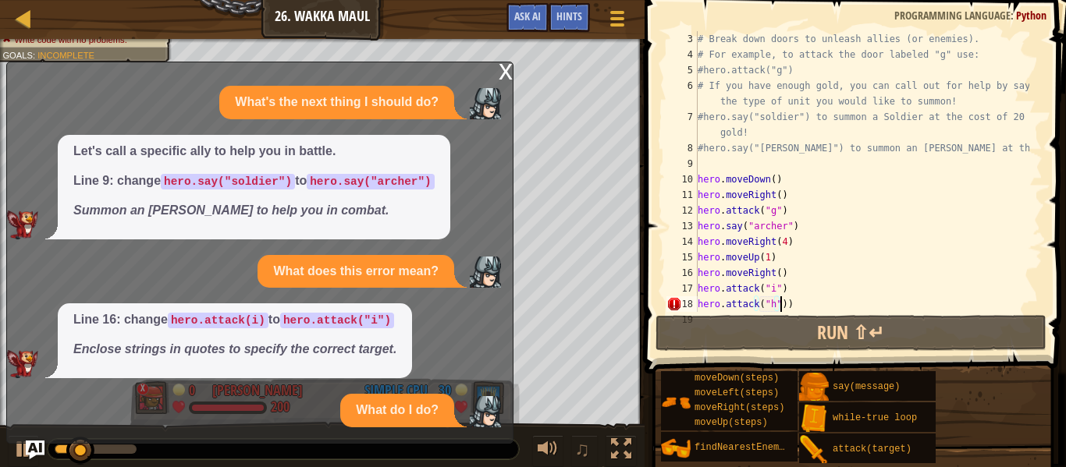
scroll to position [33, 0]
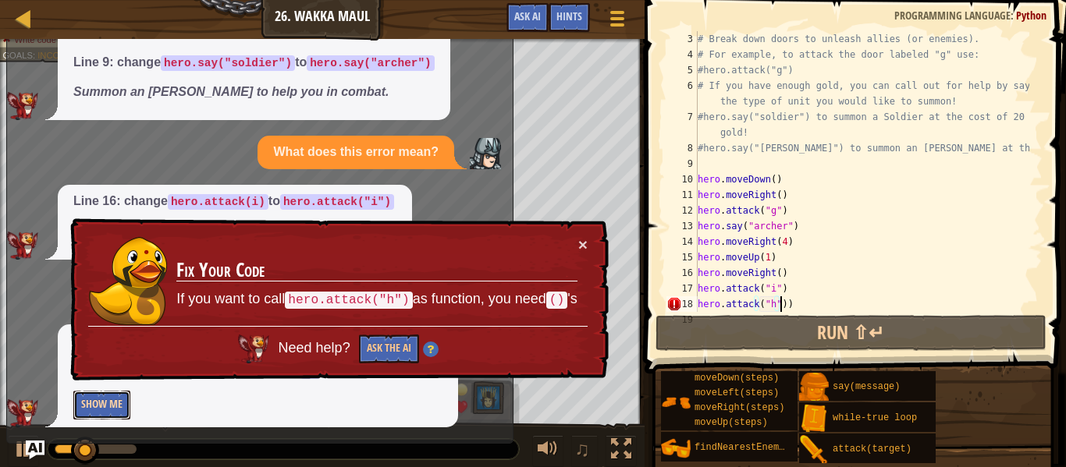
click at [105, 404] on button "Show Me" at bounding box center [101, 405] width 57 height 29
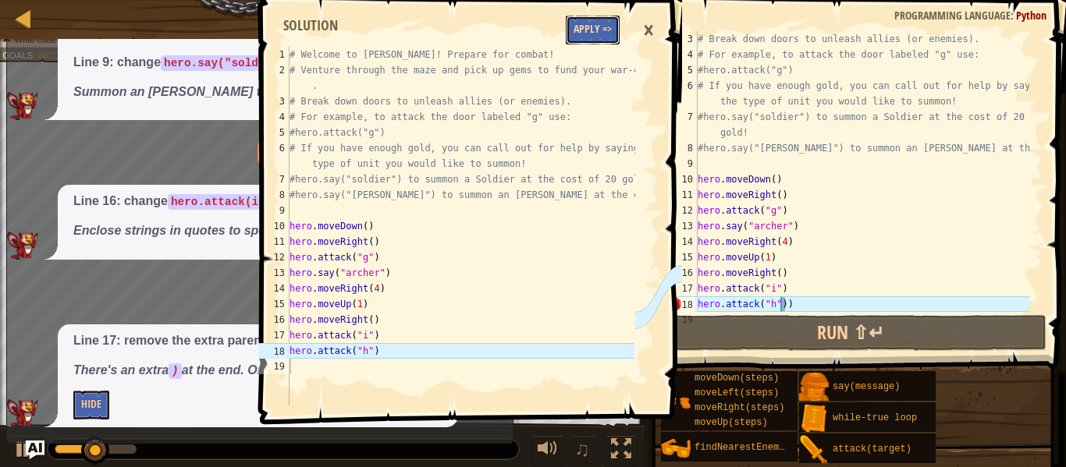
click at [612, 41] on button "Apply =>" at bounding box center [593, 30] width 54 height 29
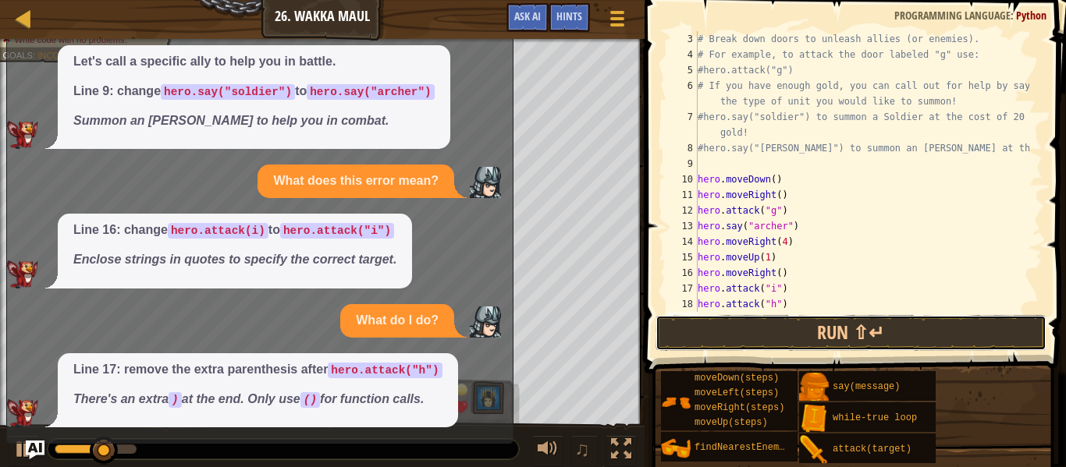
drag, startPoint x: 706, startPoint y: 320, endPoint x: 637, endPoint y: 299, distance: 72.6
click at [690, 314] on div "hero.attack("h")) 3 4 5 6 7 8 9 10 11 12 13 14 15 16 17 18 19 # Break down door…" at bounding box center [853, 218] width 426 height 420
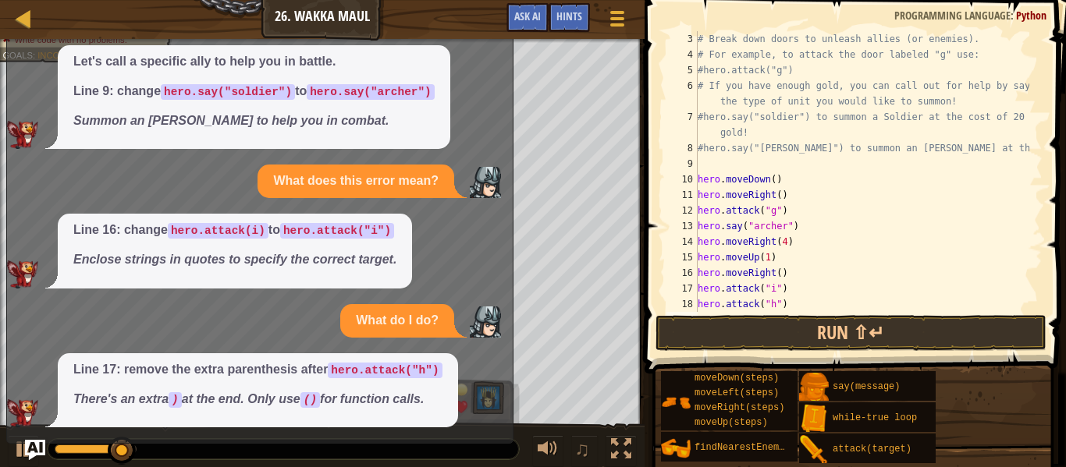
click at [34, 448] on img "Ask AI" at bounding box center [35, 450] width 20 height 20
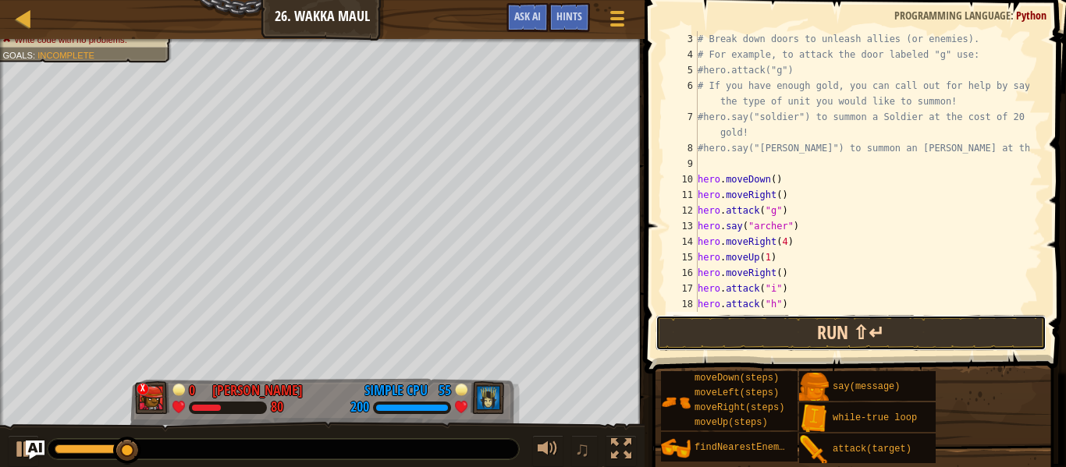
drag, startPoint x: 765, startPoint y: 335, endPoint x: 757, endPoint y: 342, distance: 11.1
click at [764, 335] on button "Run ⇧↵" at bounding box center [850, 333] width 391 height 36
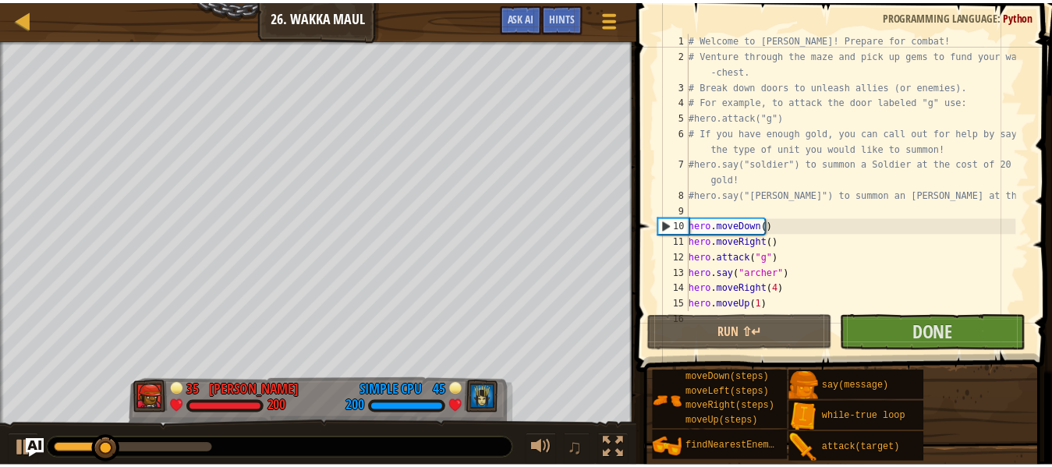
scroll to position [0, 0]
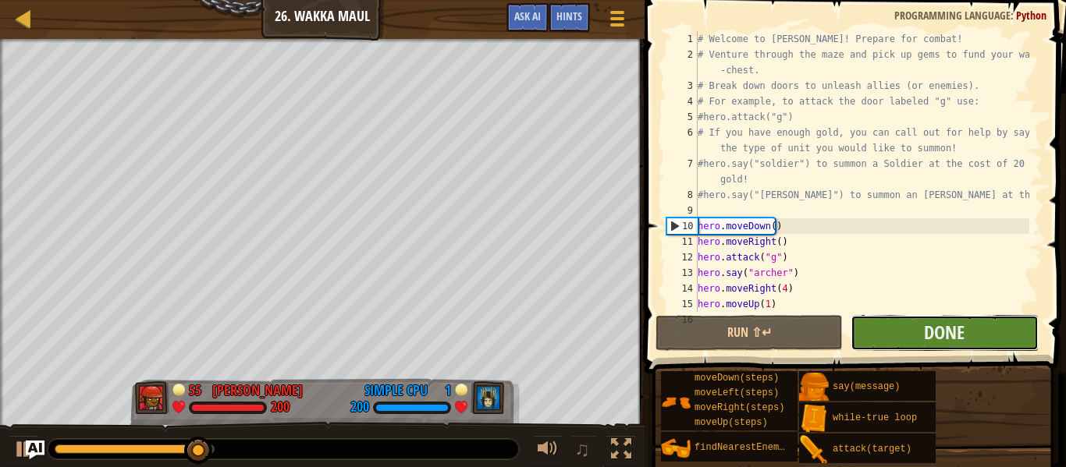
click at [924, 331] on button "Done" at bounding box center [943, 333] width 187 height 36
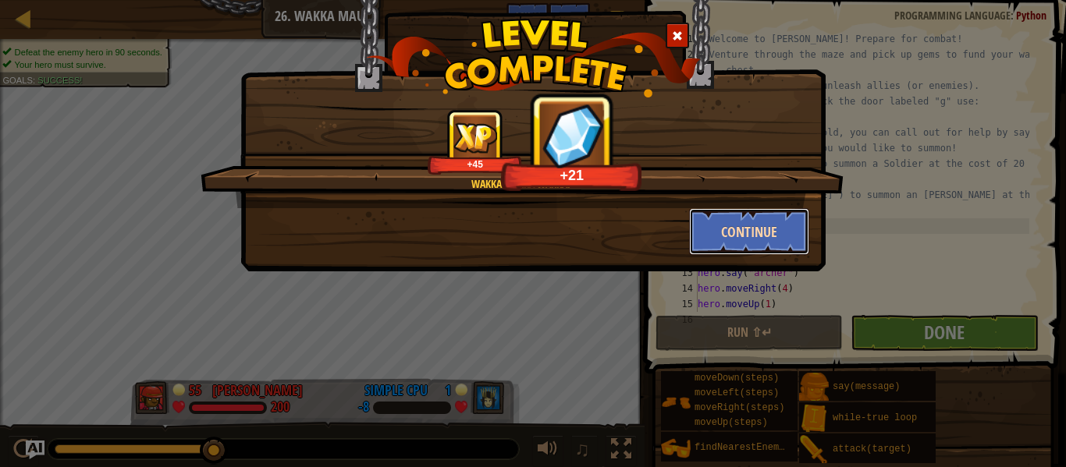
drag, startPoint x: 755, startPoint y: 252, endPoint x: 763, endPoint y: 253, distance: 7.8
click at [763, 253] on button "Continue" at bounding box center [749, 231] width 121 height 47
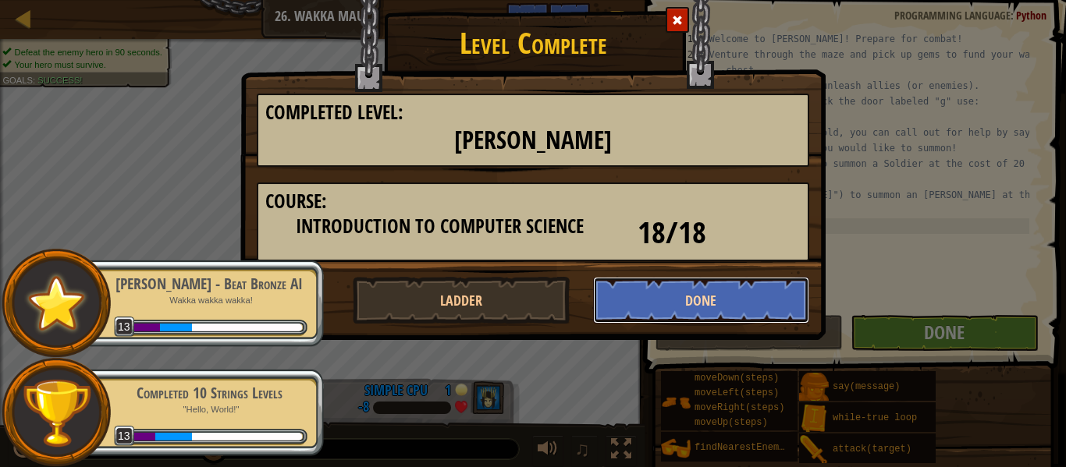
click at [653, 293] on button "Done" at bounding box center [701, 300] width 217 height 47
